Goal: Transaction & Acquisition: Obtain resource

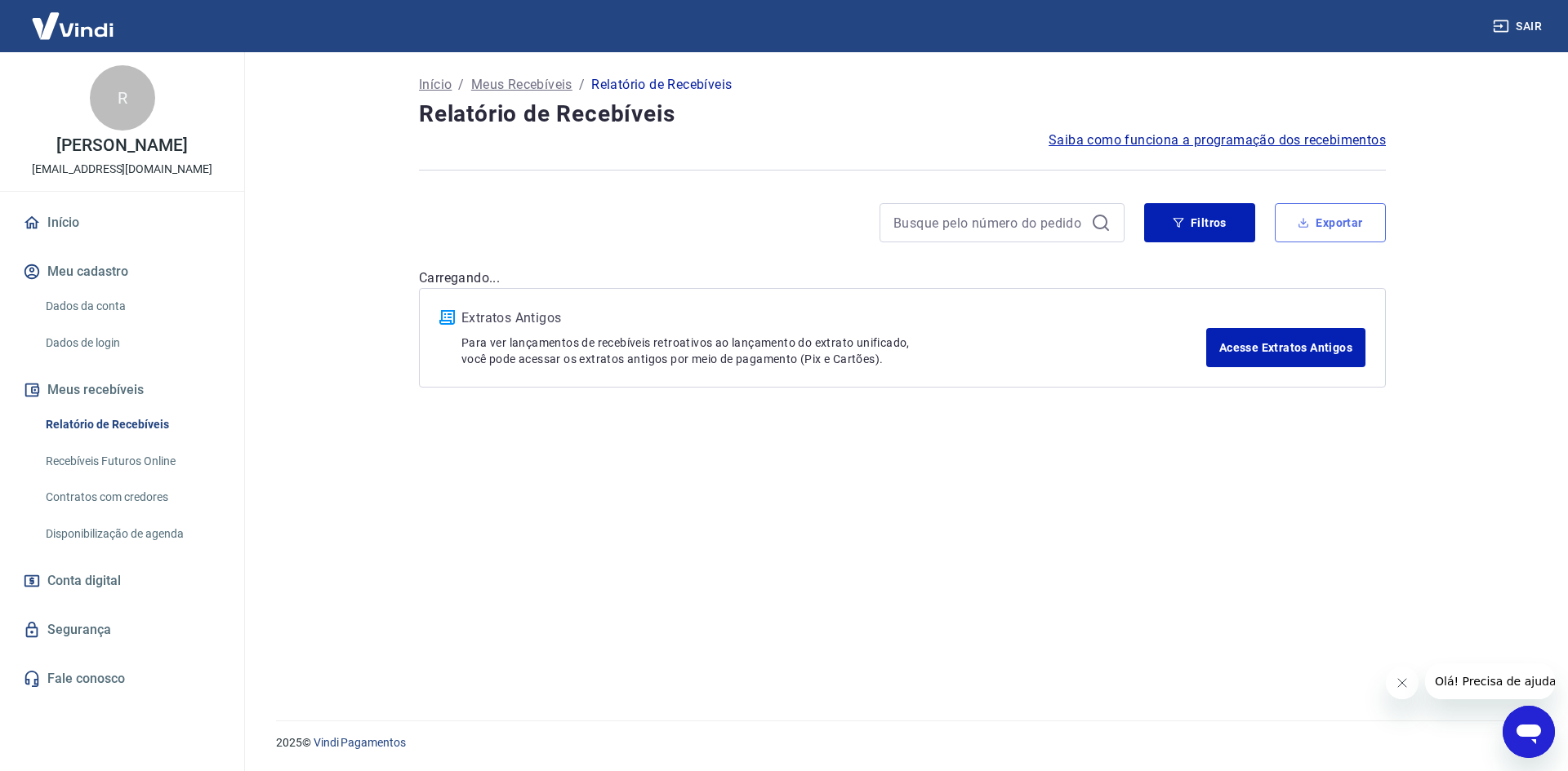
click at [1340, 225] on button "Exportar" at bounding box center [1331, 223] width 111 height 39
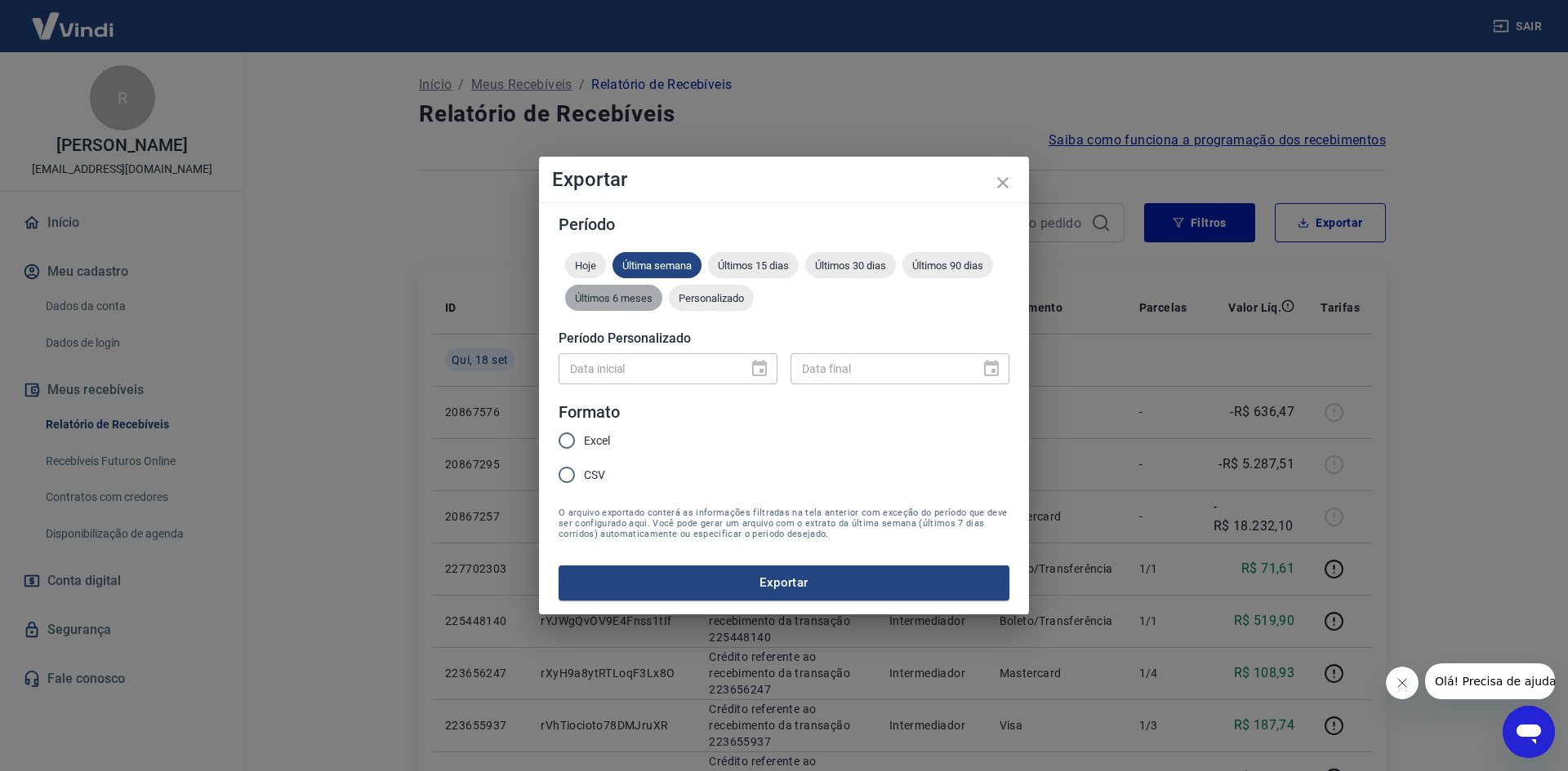
click at [614, 300] on span "Últimos 6 meses" at bounding box center [614, 298] width 97 height 13
click at [717, 298] on span "Personalizado" at bounding box center [711, 298] width 85 height 13
click at [568, 474] on input "CSV" at bounding box center [566, 474] width 34 height 34
radio input "true"
click at [765, 366] on icon "Choose date" at bounding box center [759, 368] width 15 height 17
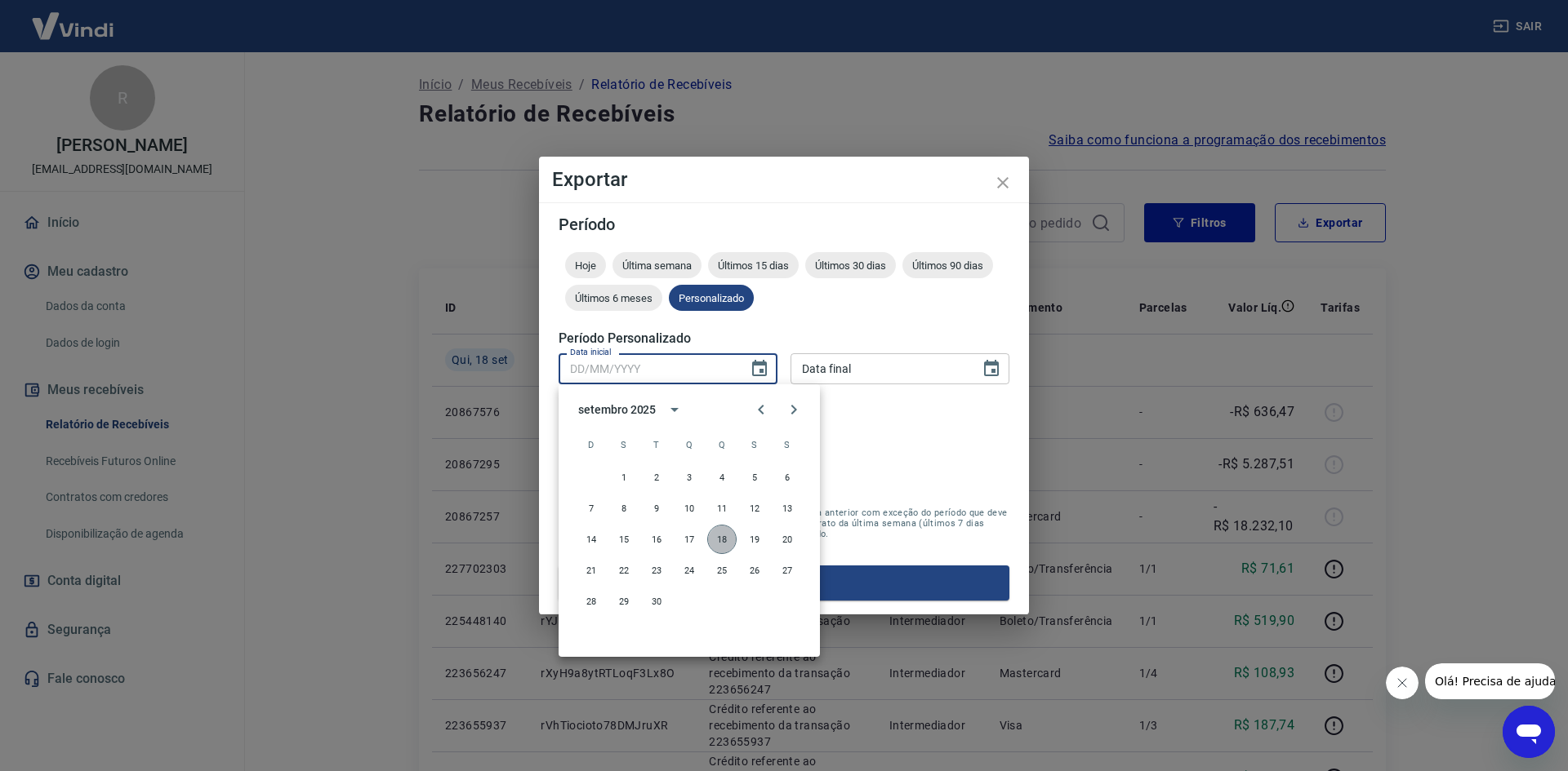
click at [725, 543] on button "18" at bounding box center [722, 540] width 29 height 29
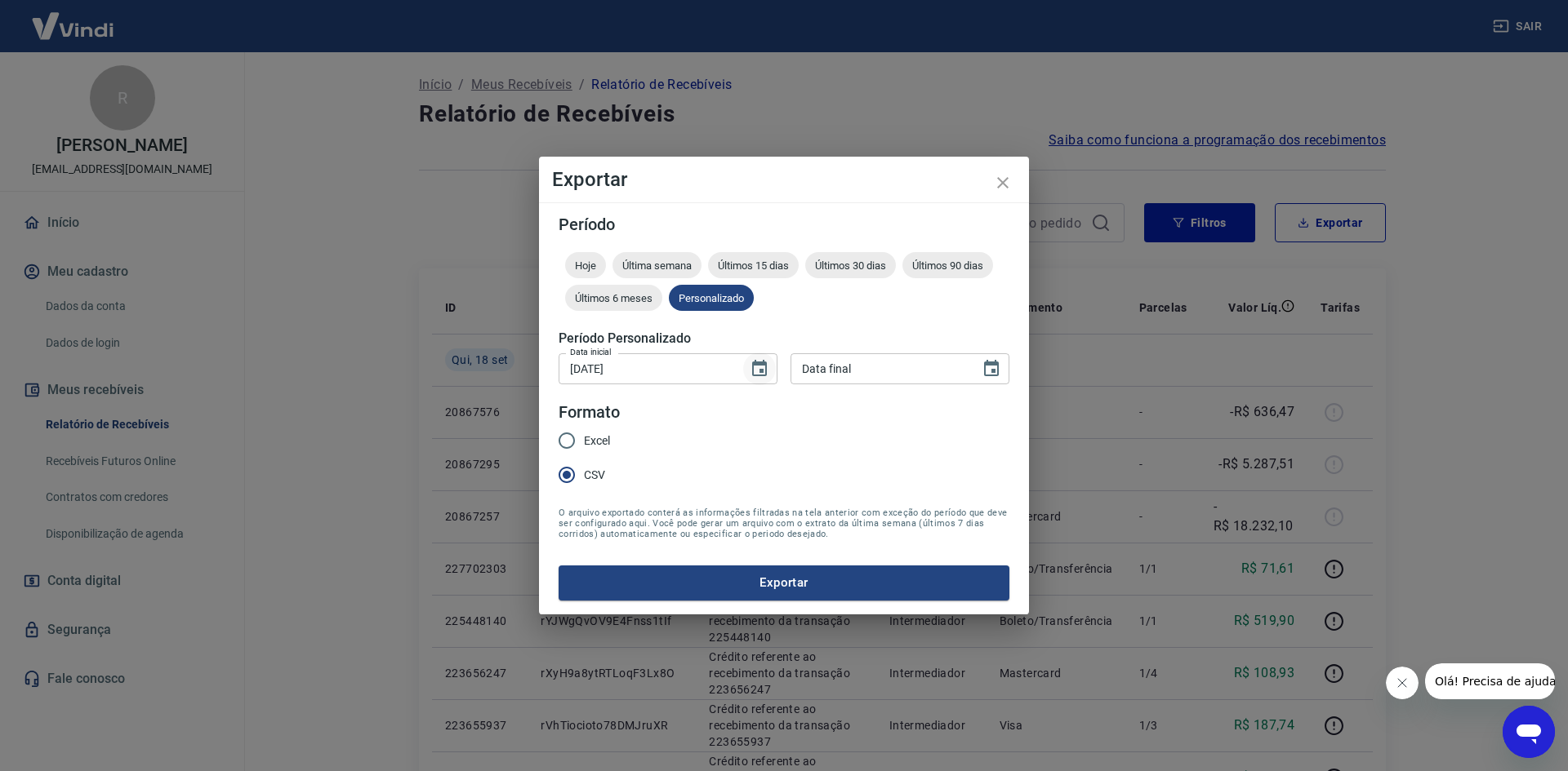
click at [760, 361] on icon "Choose date, selected date is 18 de set de 2025" at bounding box center [760, 368] width 19 height 19
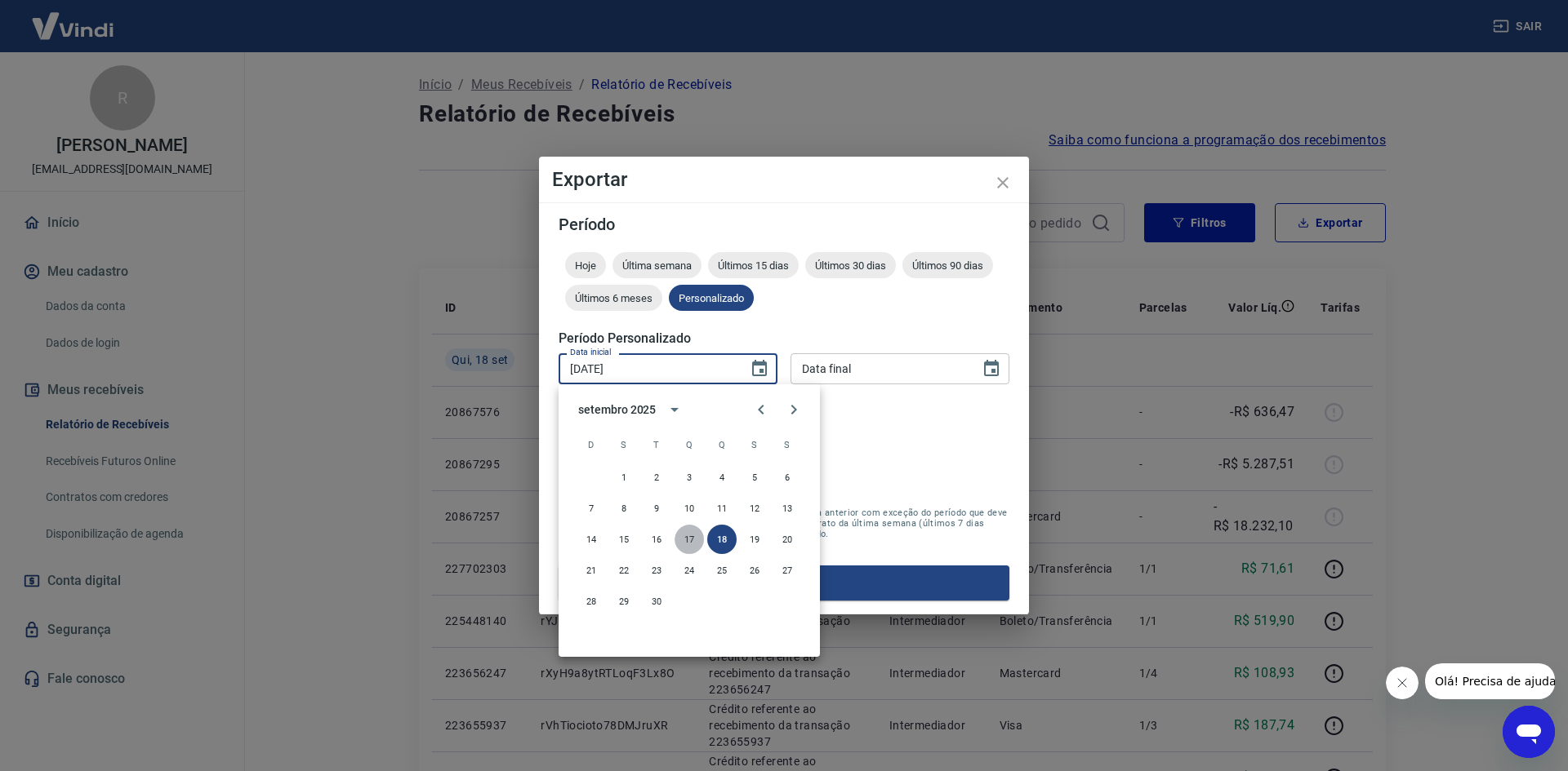
click at [695, 540] on button "17" at bounding box center [690, 540] width 29 height 29
type input "17/09/2025"
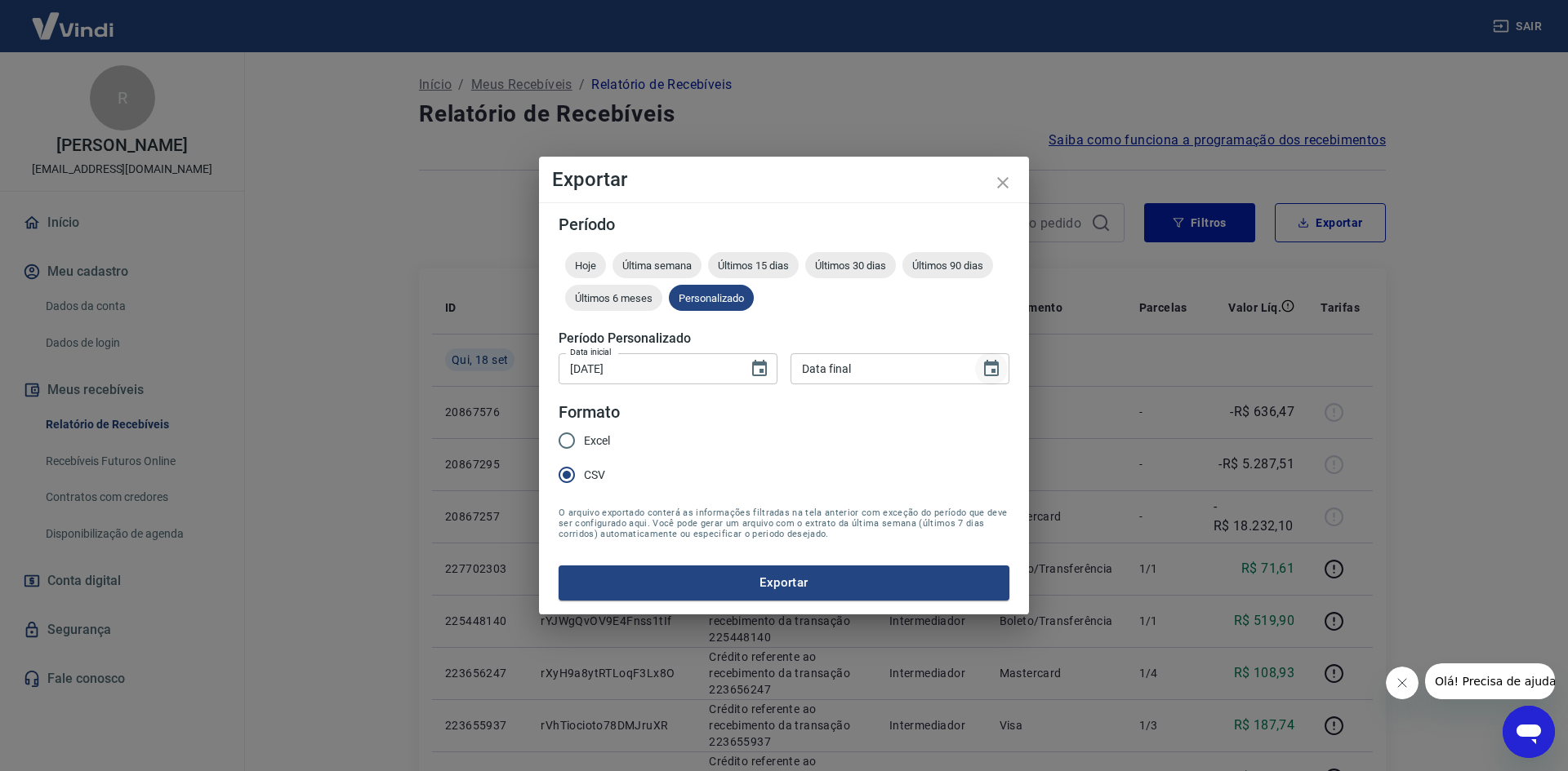
click at [995, 364] on icon "Choose date" at bounding box center [991, 368] width 15 height 17
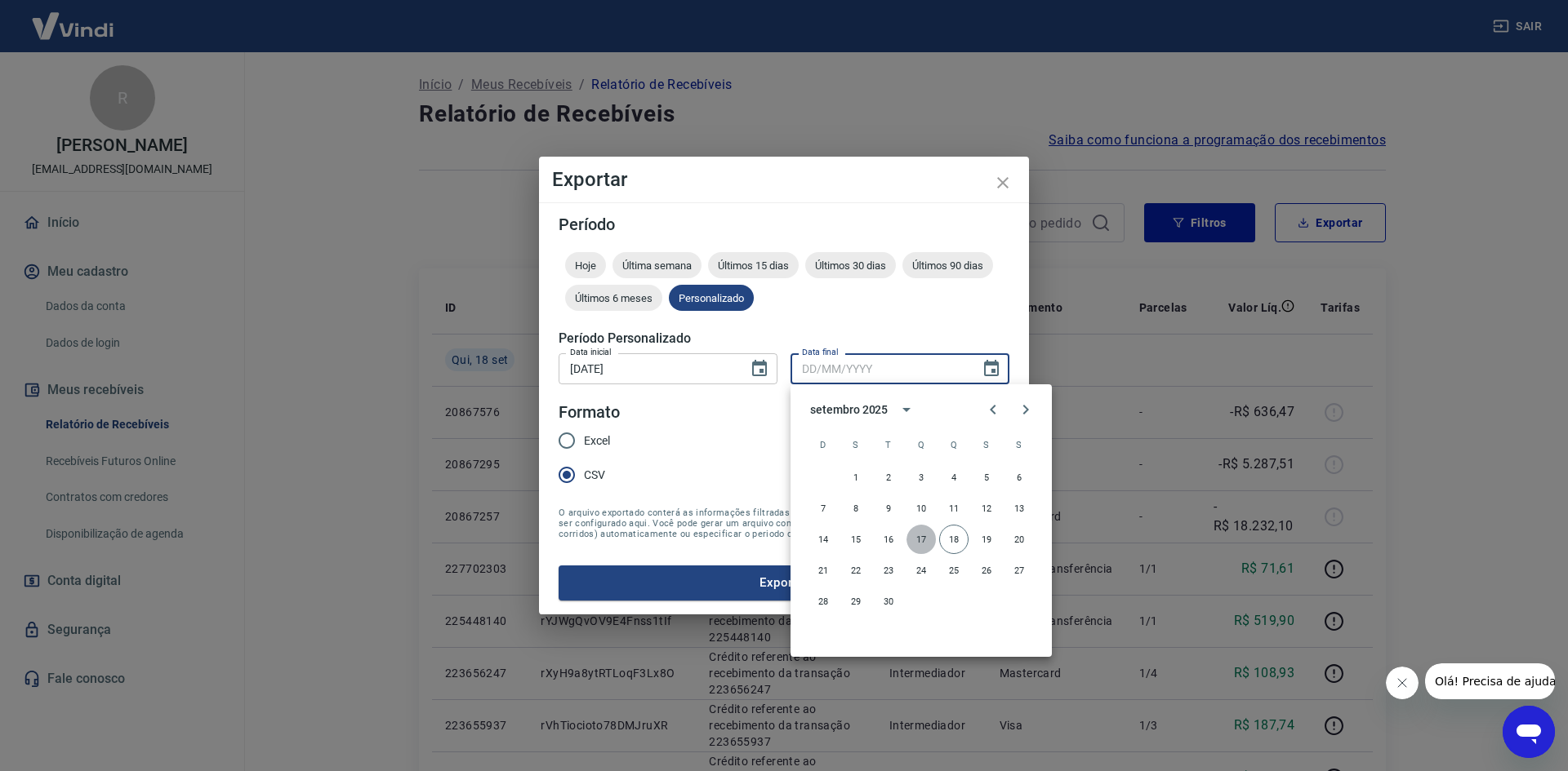
click at [932, 542] on button "17" at bounding box center [921, 540] width 29 height 29
type input "17/09/2025"
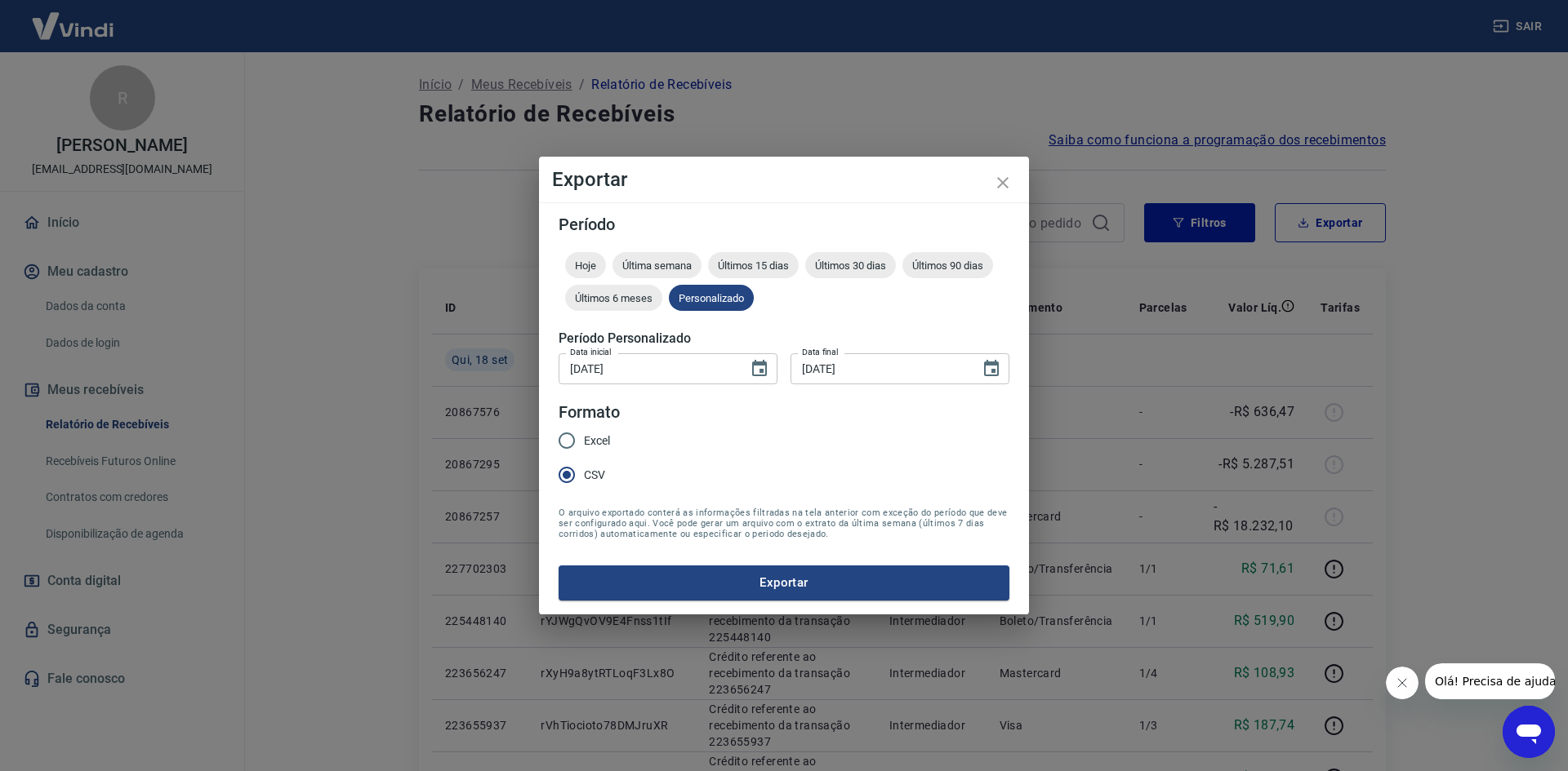
click at [898, 583] on button "Exportar" at bounding box center [783, 582] width 450 height 34
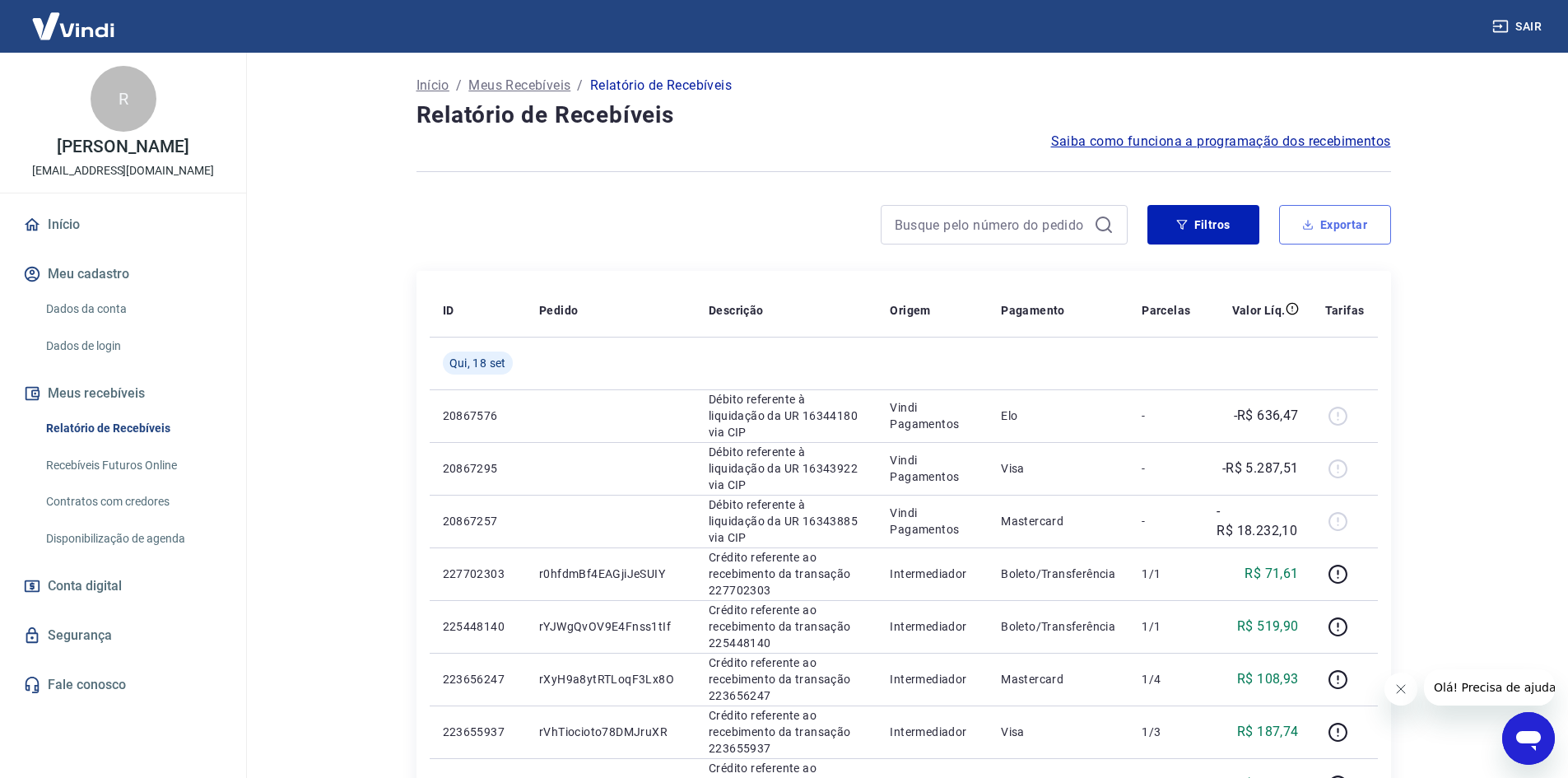
click at [1351, 239] on button "Exportar" at bounding box center [1336, 225] width 112 height 39
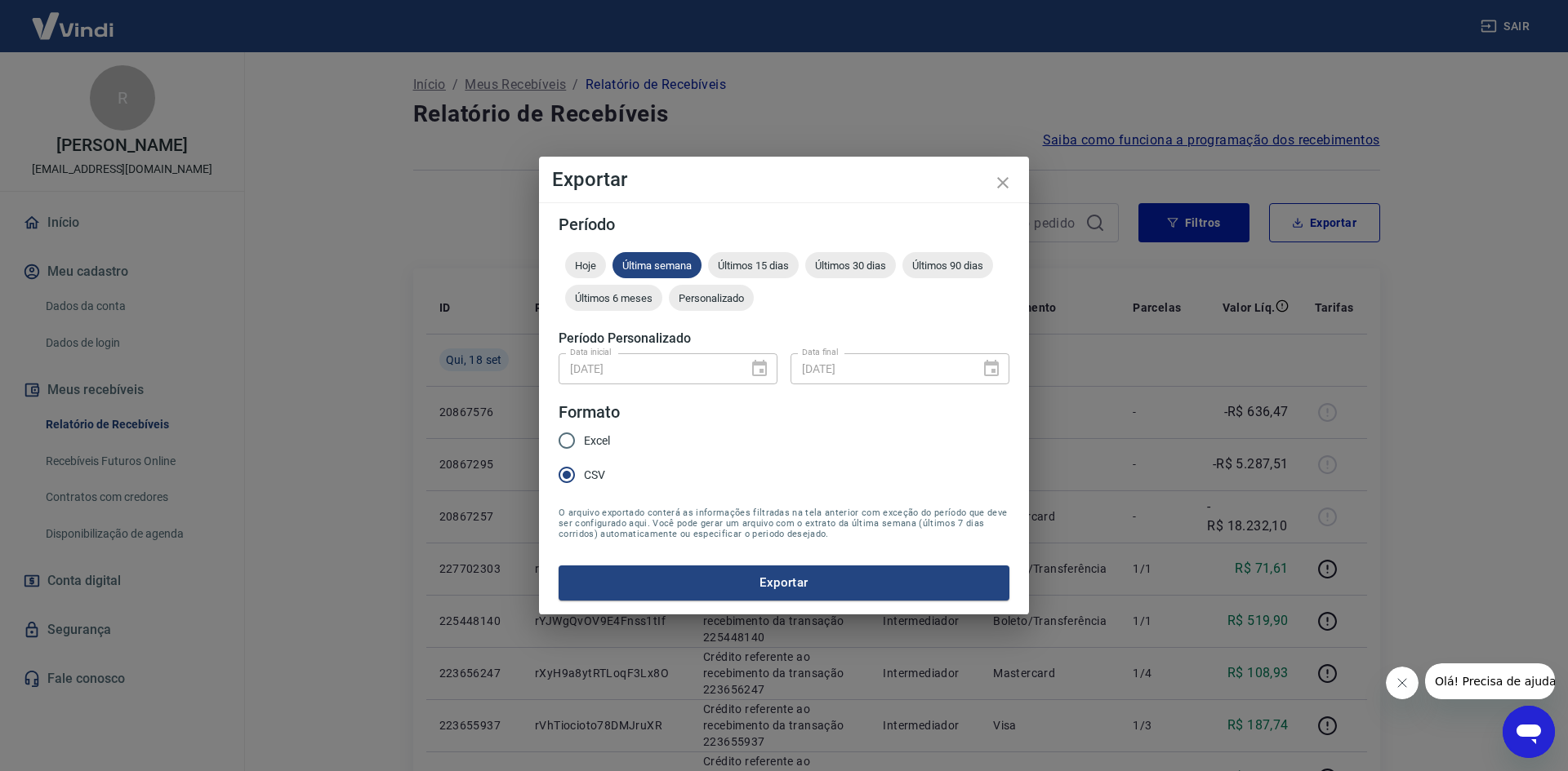
click at [578, 446] on input "Excel" at bounding box center [566, 440] width 34 height 34
radio input "true"
click at [741, 599] on button "Exportar" at bounding box center [783, 582] width 450 height 34
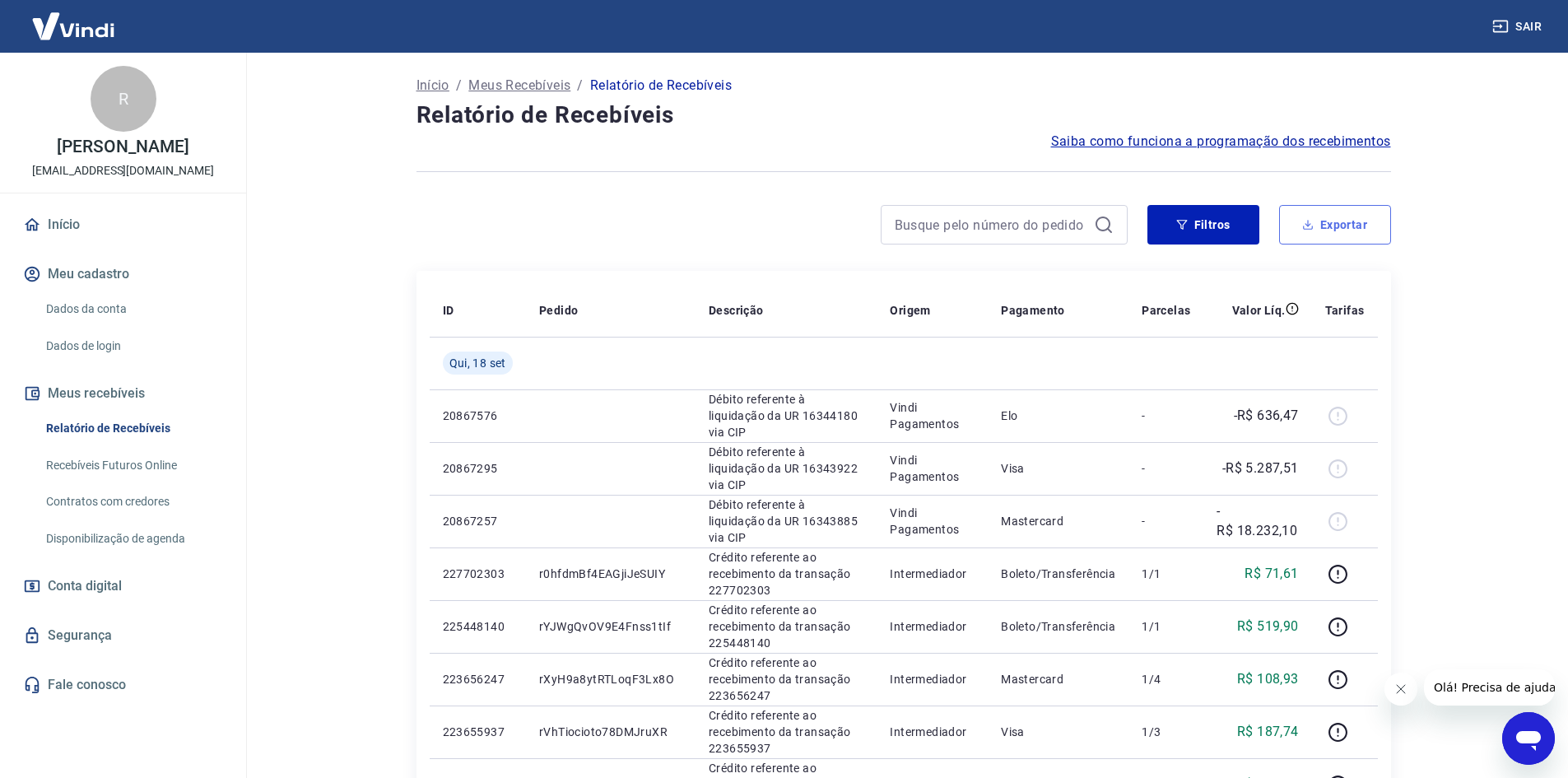
click at [1357, 233] on button "Exportar" at bounding box center [1336, 225] width 112 height 39
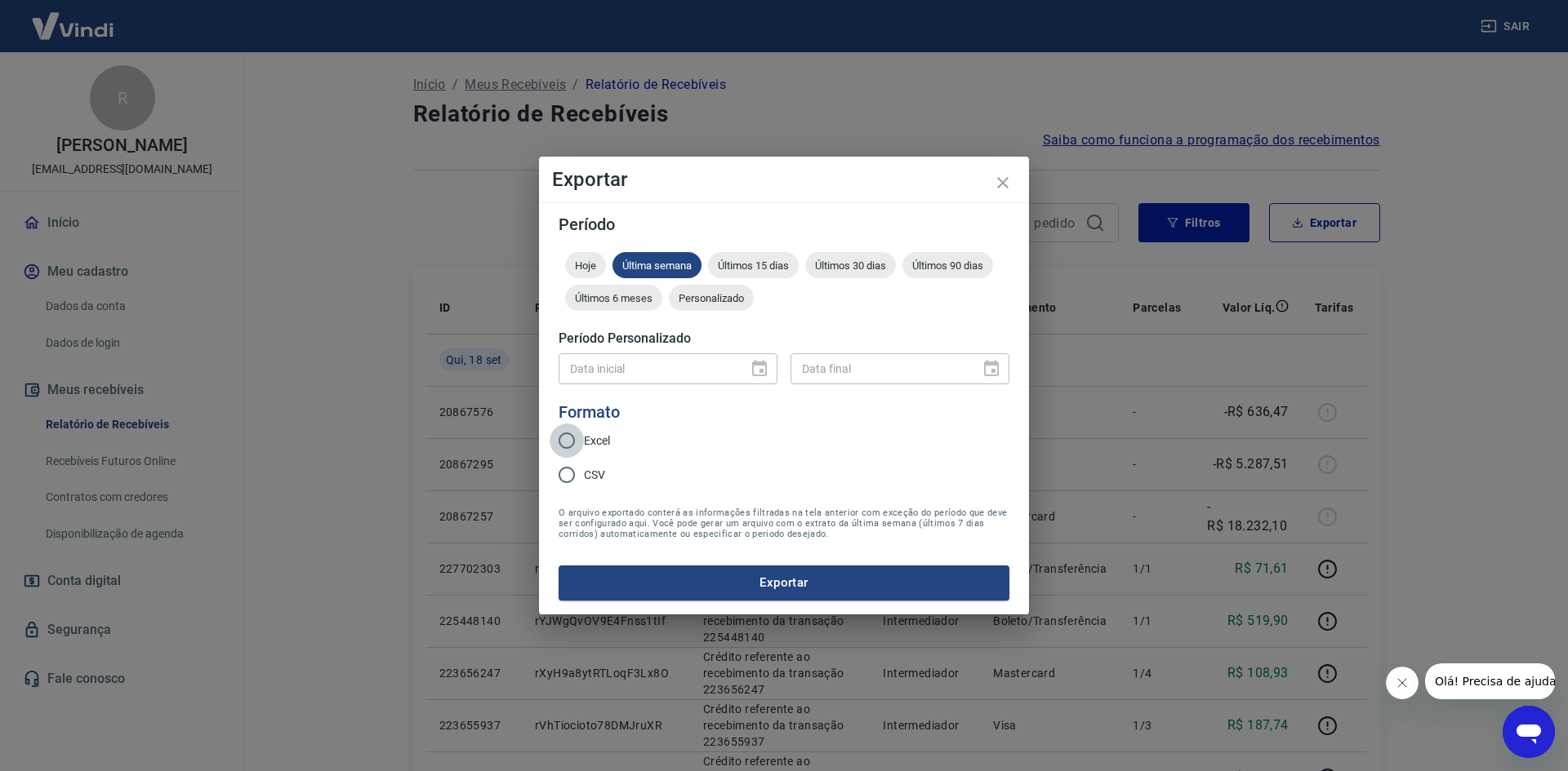
drag, startPoint x: 570, startPoint y: 438, endPoint x: 593, endPoint y: 378, distance: 64.3
click at [571, 438] on input "Excel" at bounding box center [566, 440] width 34 height 34
radio input "true"
click at [722, 307] on div "Personalizado" at bounding box center [711, 298] width 85 height 26
click at [760, 366] on icon "Choose date" at bounding box center [759, 368] width 15 height 17
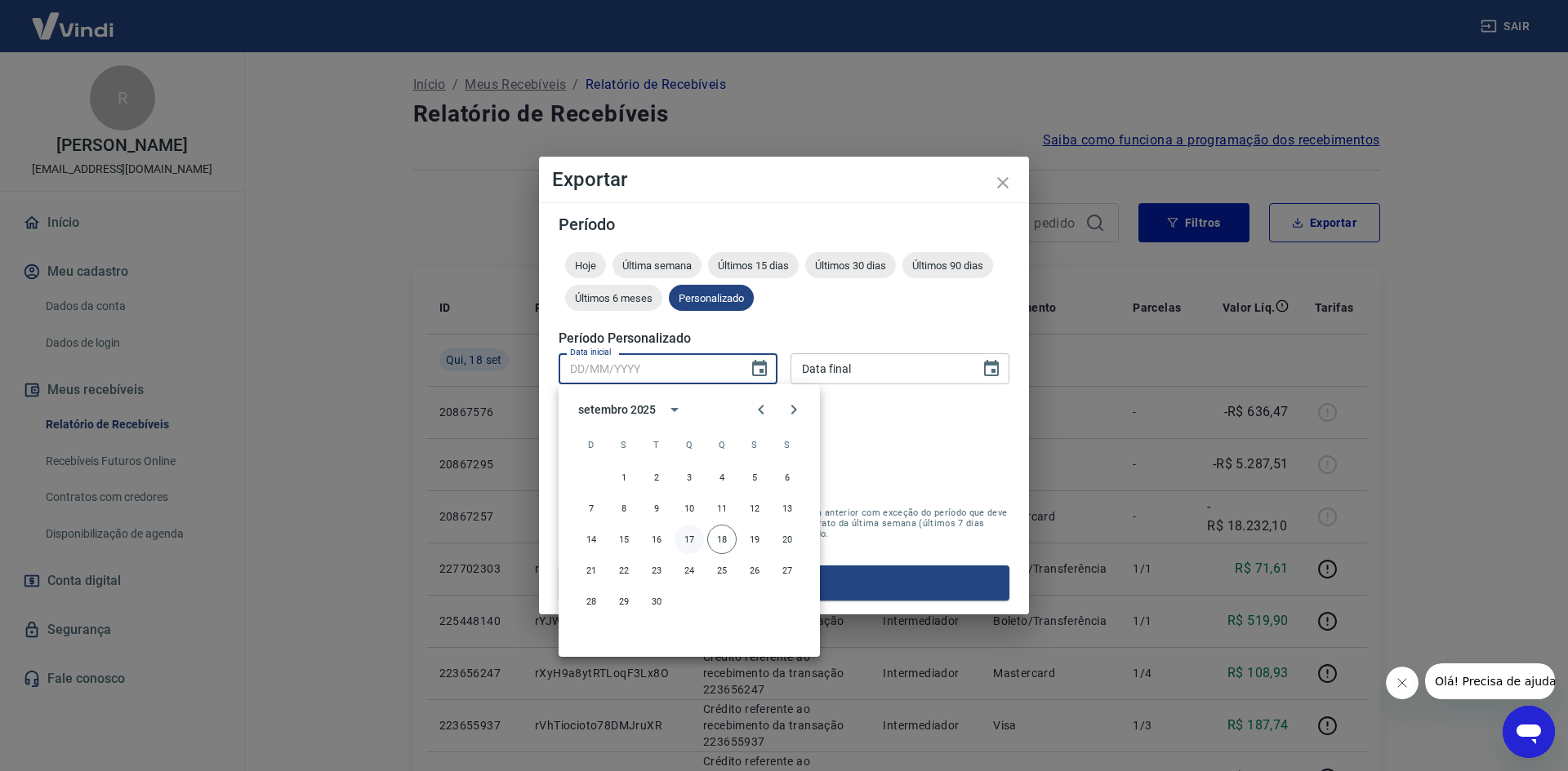
click at [691, 540] on button "17" at bounding box center [690, 540] width 29 height 29
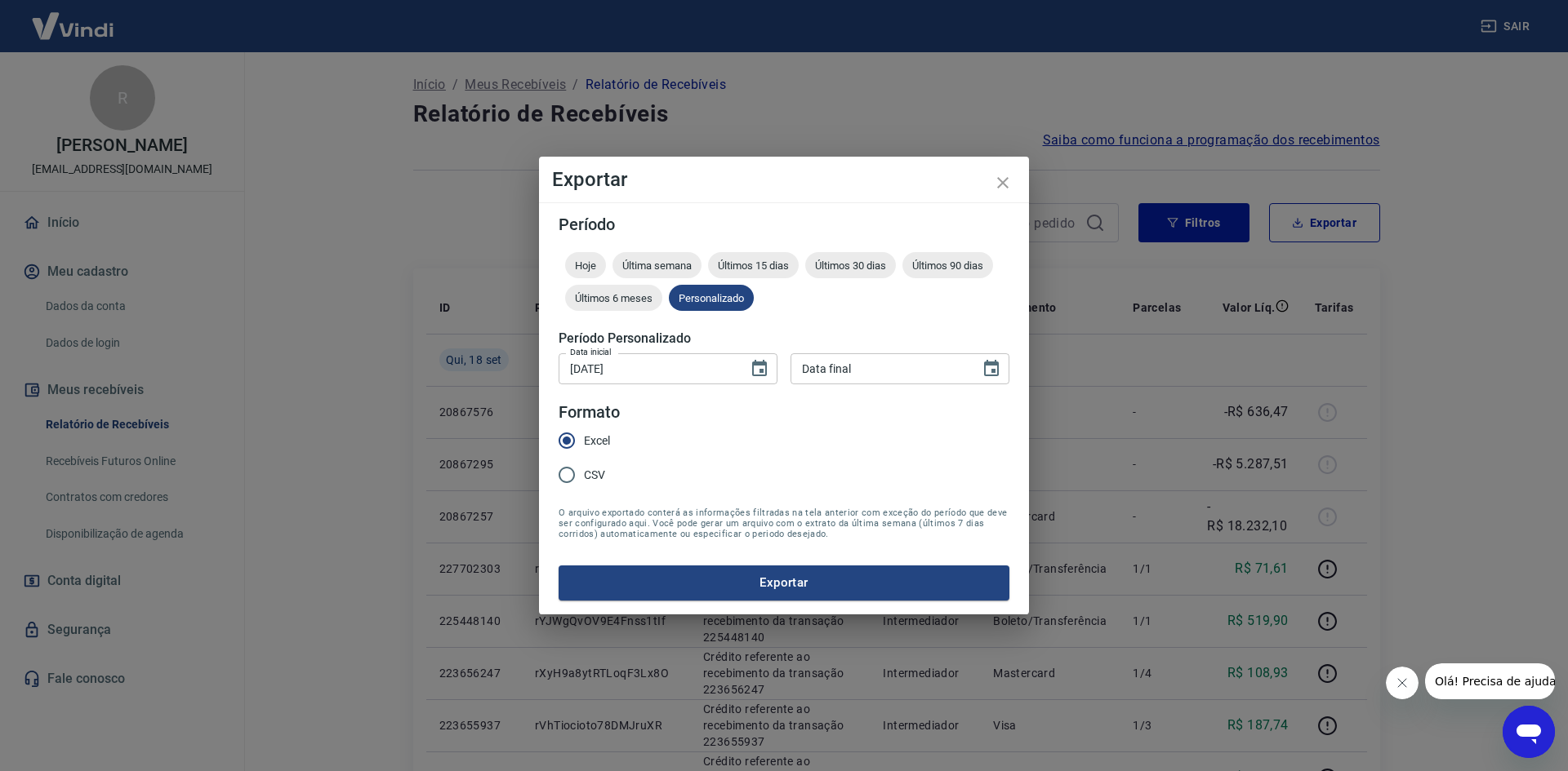
type input "17/09/2025"
click at [1005, 368] on button "Choose date" at bounding box center [991, 369] width 33 height 33
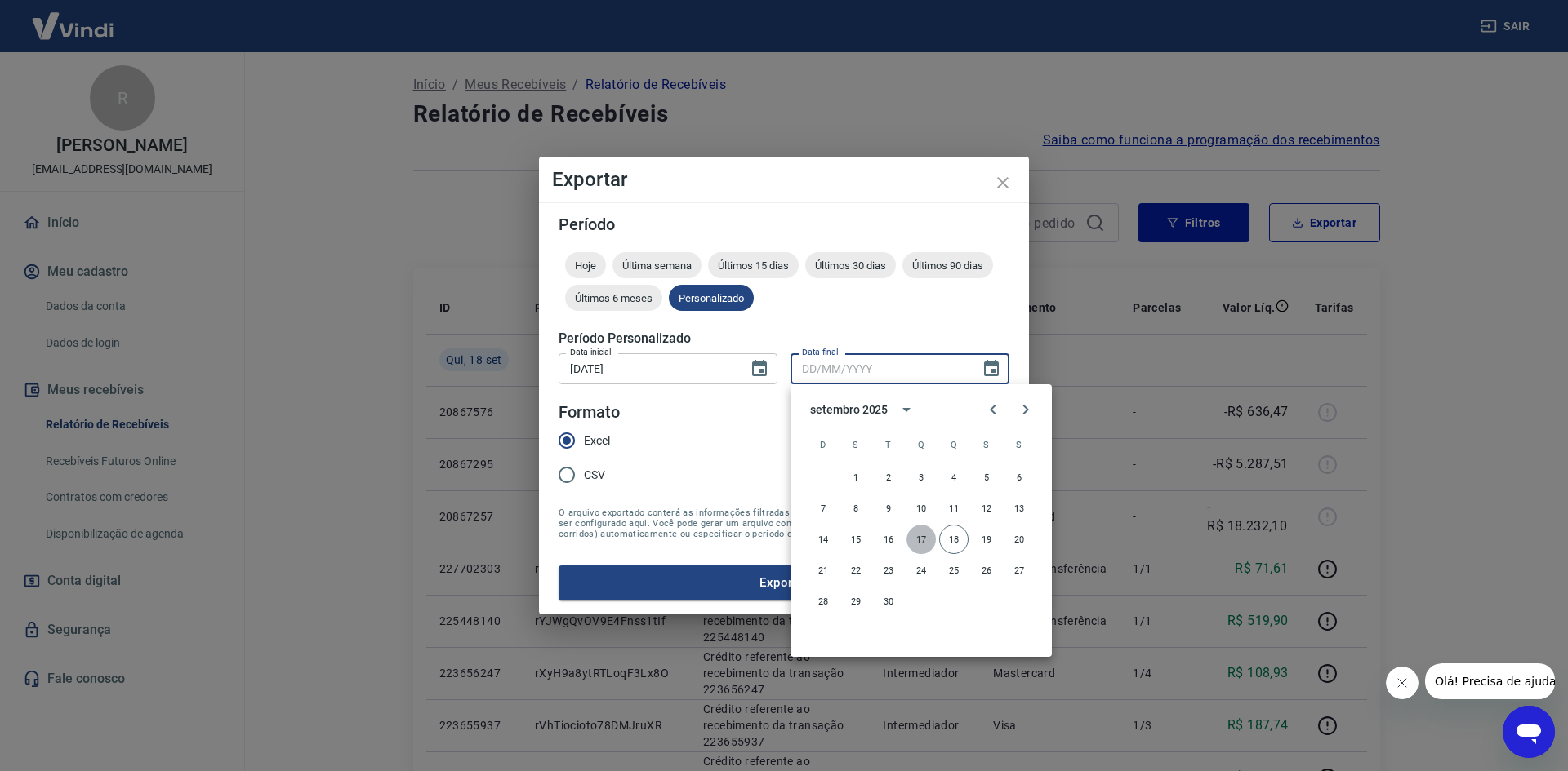
click at [918, 541] on button "17" at bounding box center [921, 540] width 29 height 29
type input "17/09/2025"
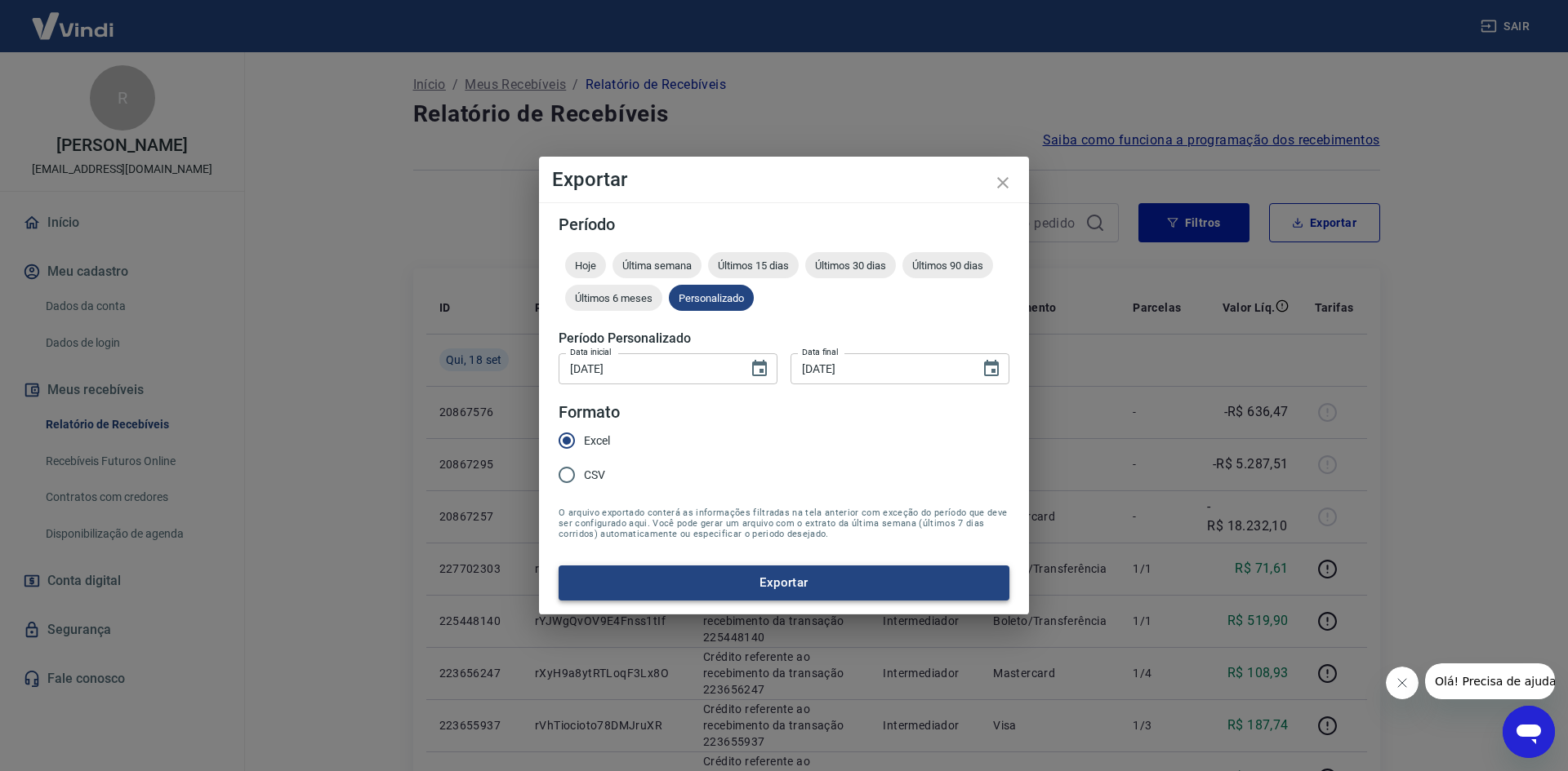
click at [787, 578] on button "Exportar" at bounding box center [783, 582] width 450 height 34
